Goal: Find specific page/section: Find specific page/section

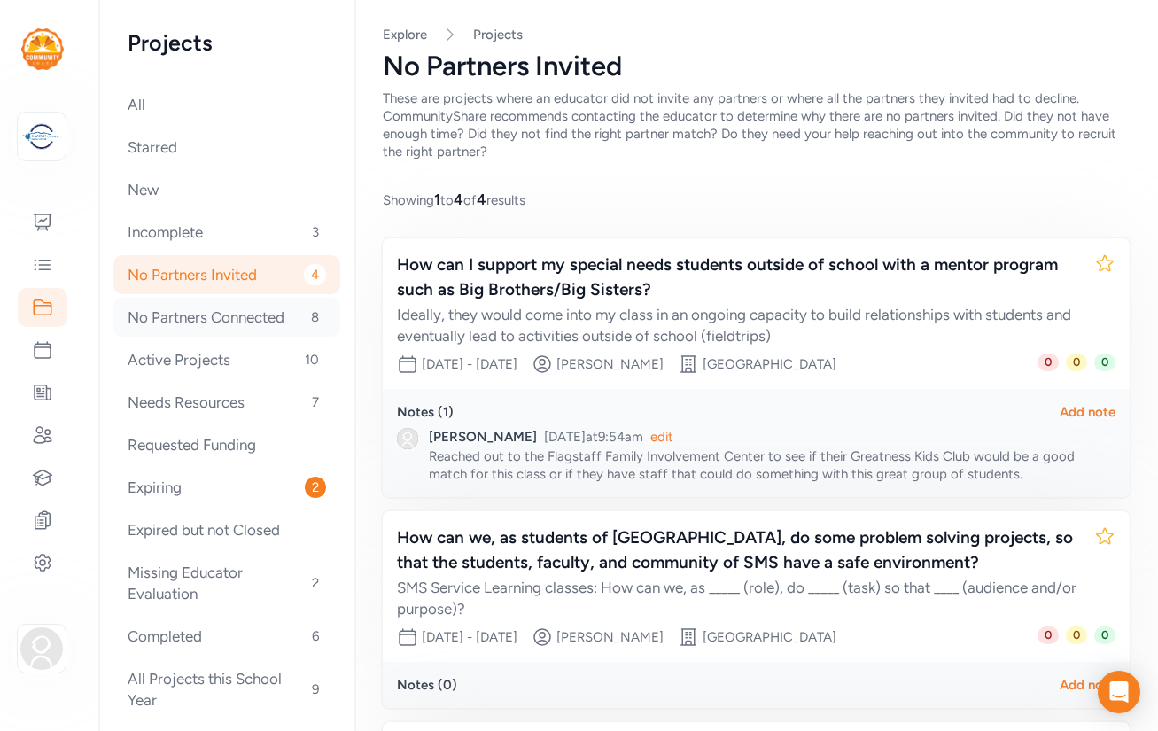
scroll to position [17, 0]
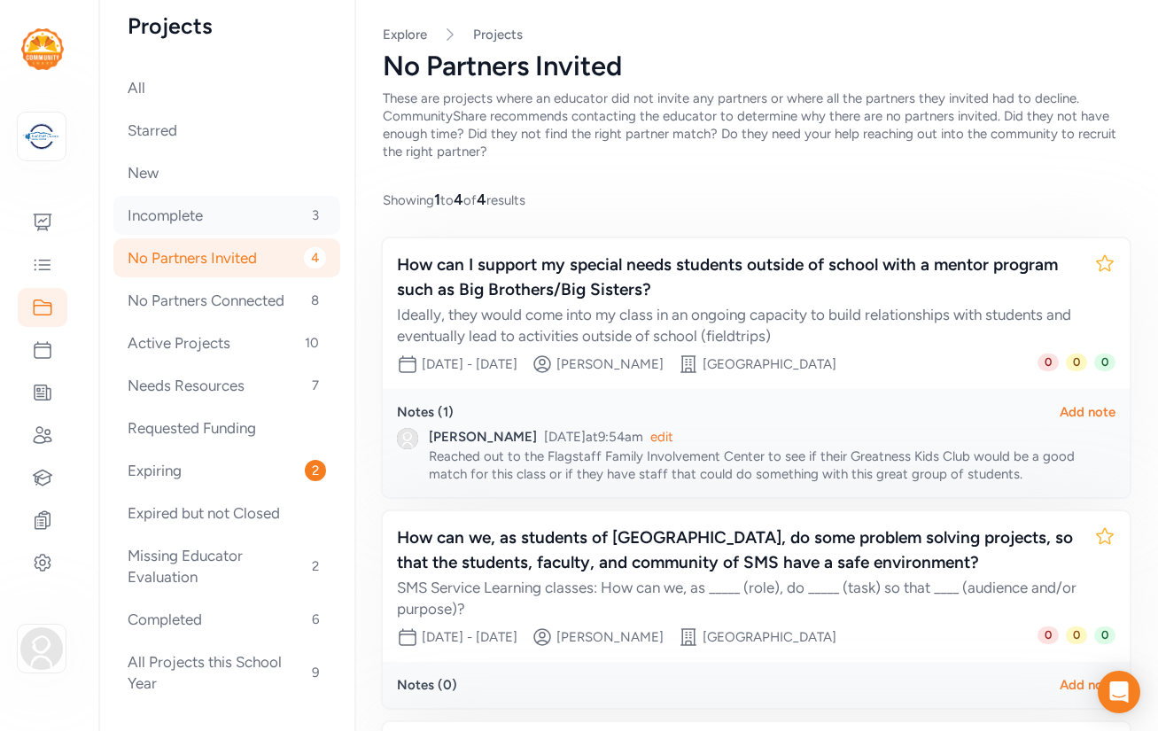
click at [156, 215] on div "Incomplete 3" at bounding box center [226, 215] width 227 height 39
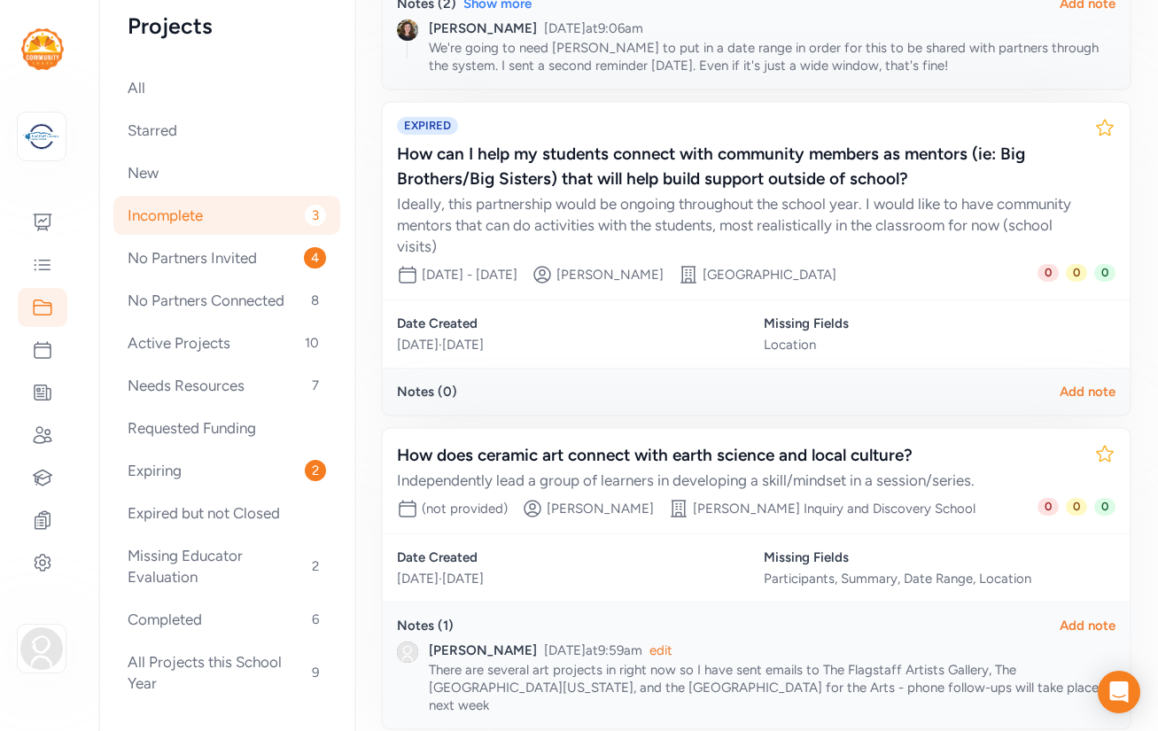
scroll to position [541, 0]
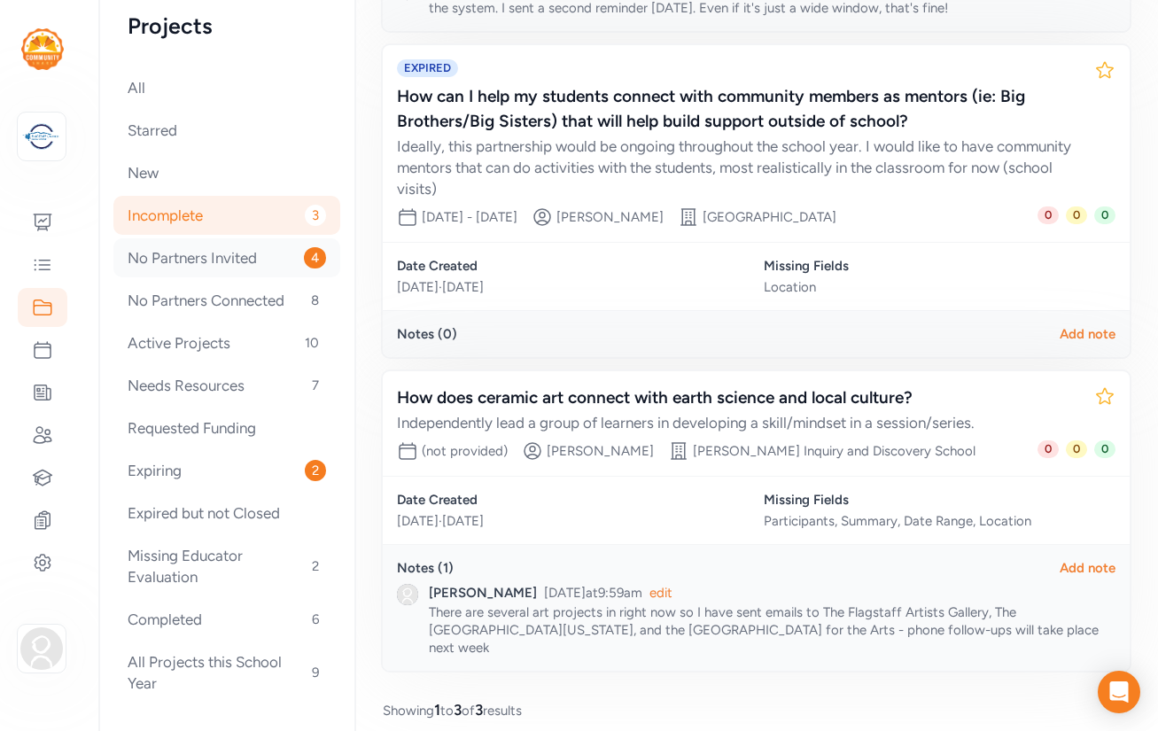
click at [186, 260] on div "No Partners Invited 4" at bounding box center [226, 257] width 227 height 39
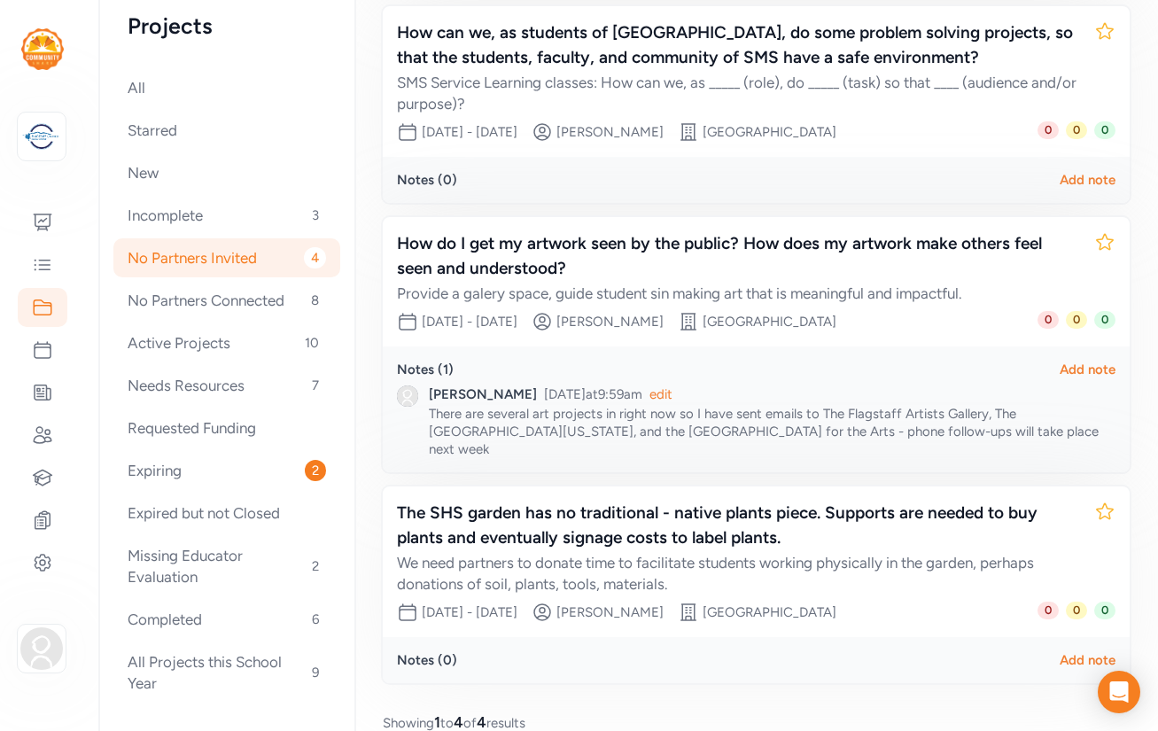
scroll to position [520, 0]
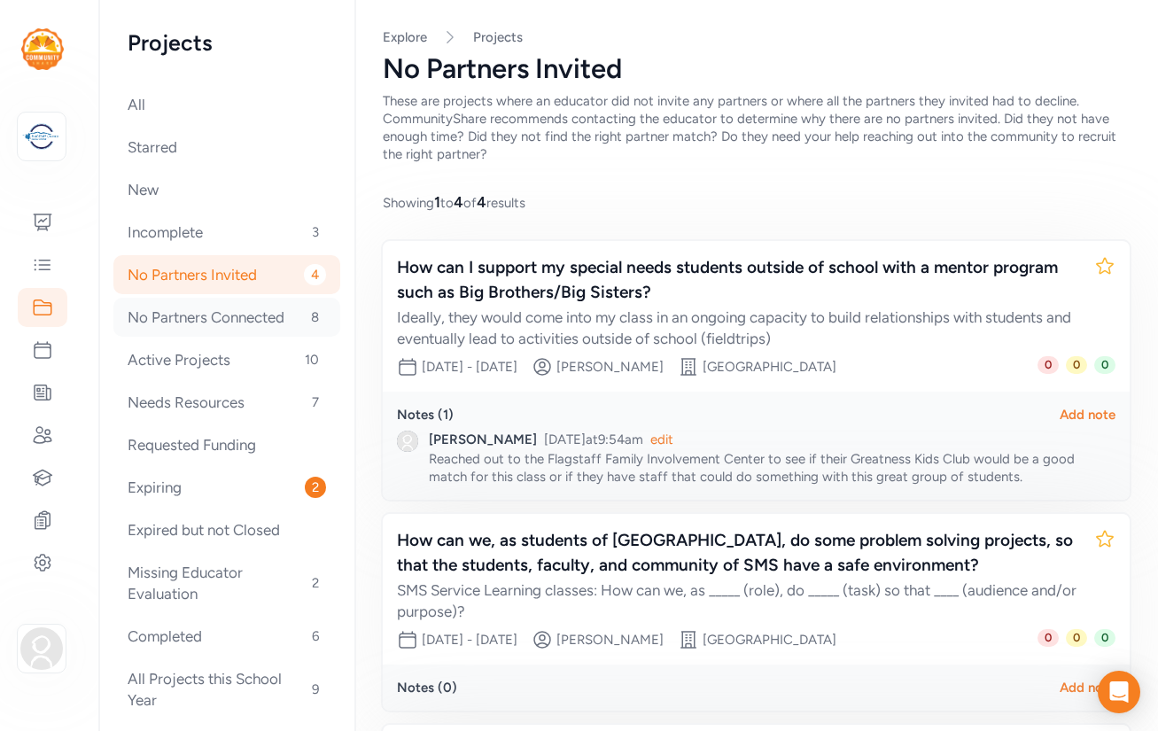
click at [233, 321] on div "No Partners Connected 8" at bounding box center [226, 317] width 227 height 39
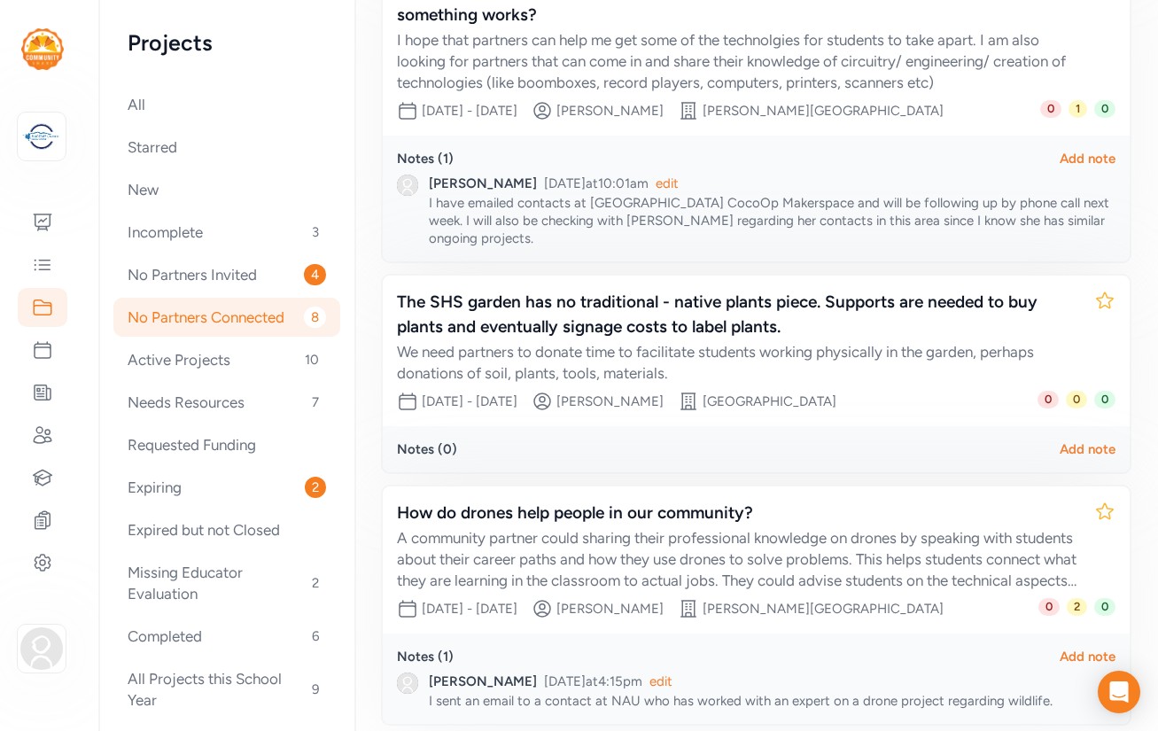
scroll to position [1587, 0]
